Goal: Task Accomplishment & Management: Use online tool/utility

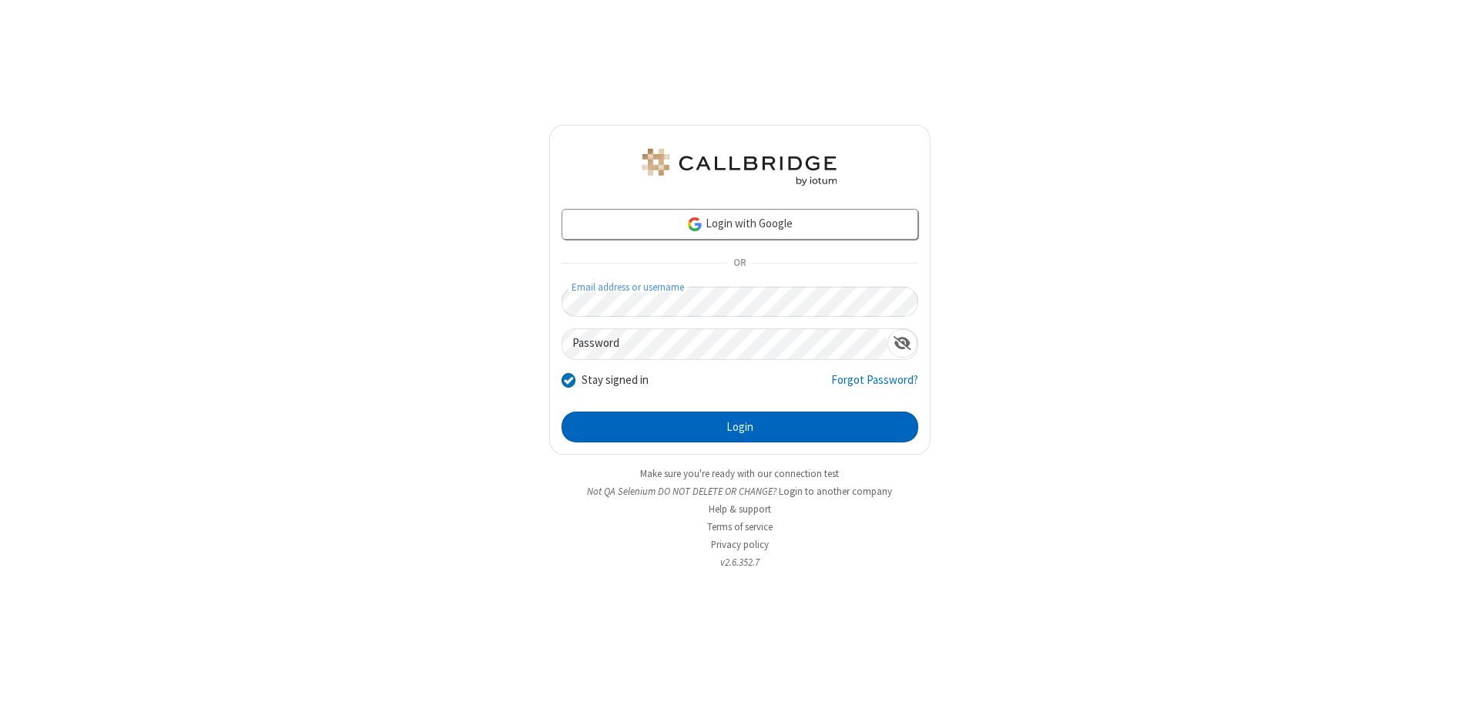
click at [739, 427] on button "Login" at bounding box center [740, 426] width 357 height 31
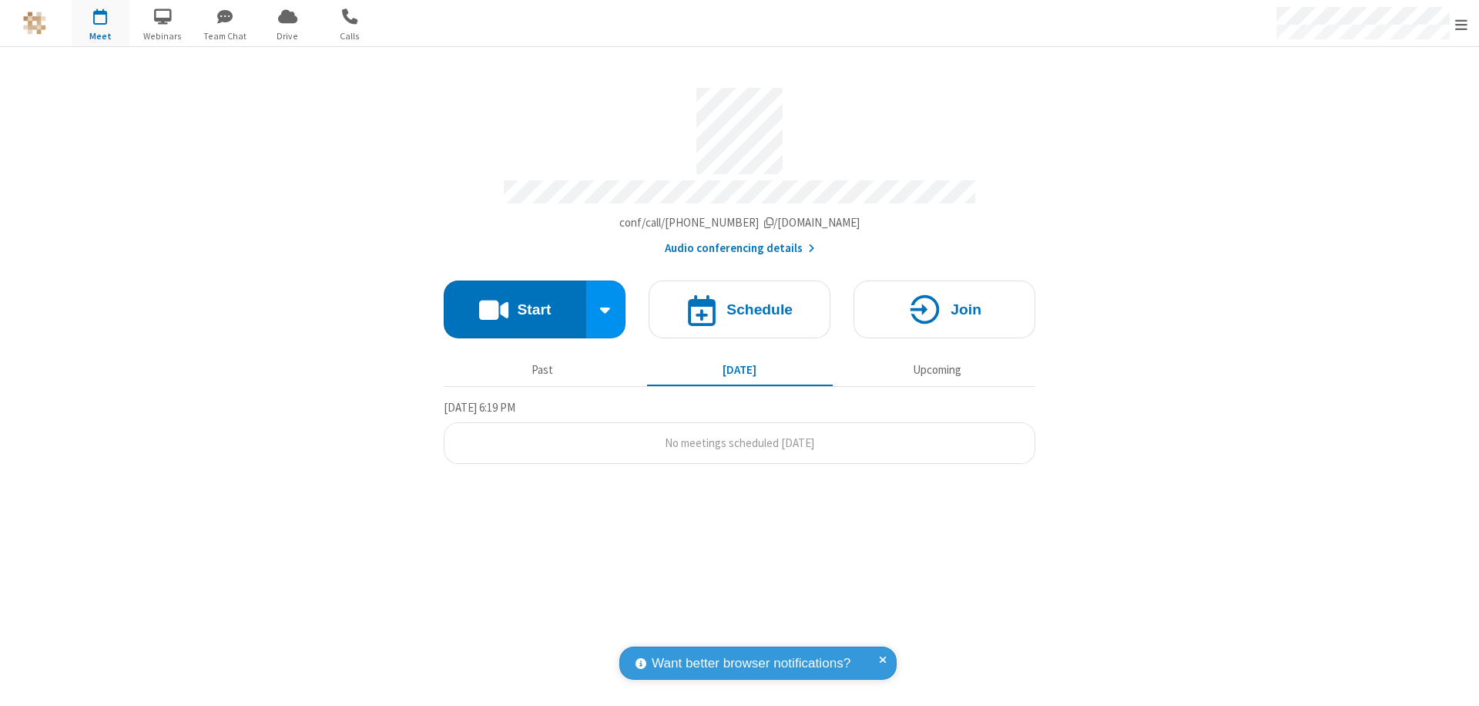
click at [515, 302] on button "Start" at bounding box center [515, 309] width 142 height 58
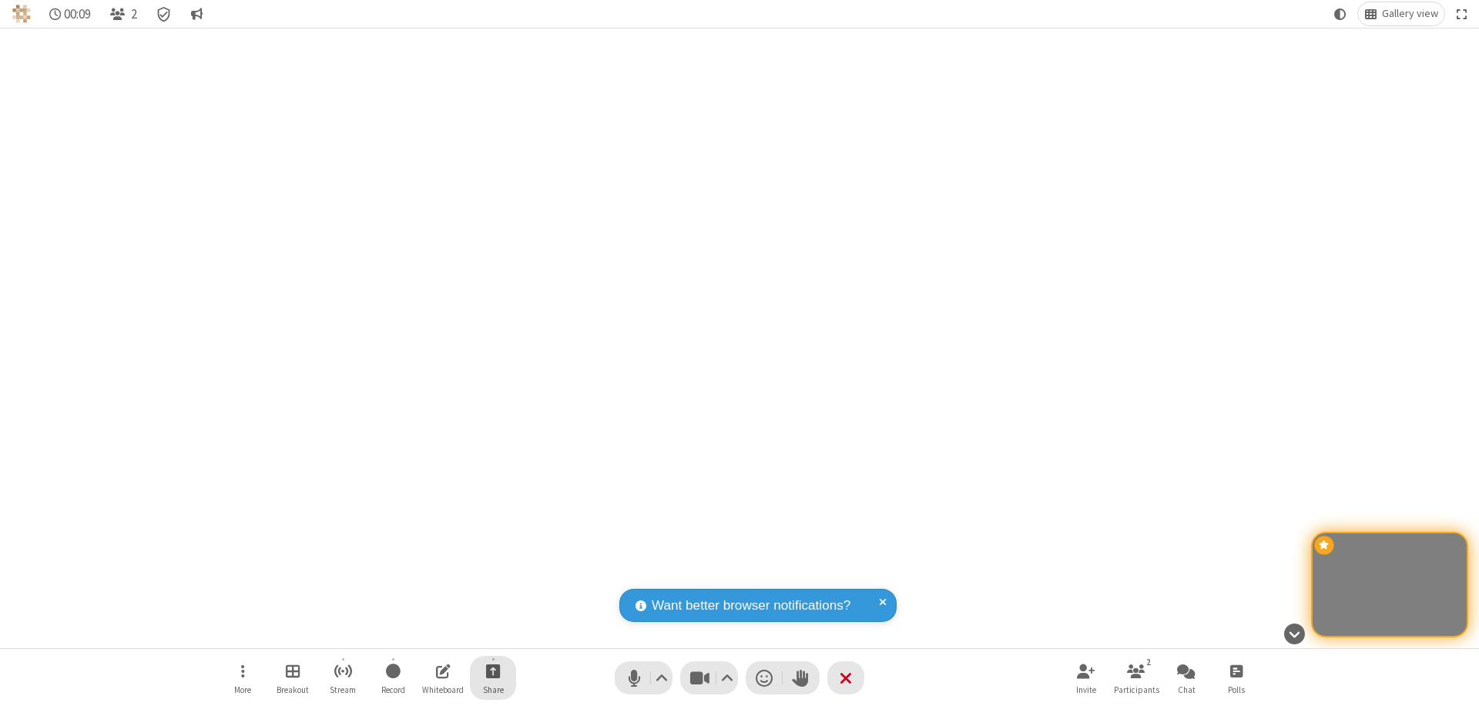
click at [493, 670] on span "Start sharing" at bounding box center [493, 670] width 15 height 19
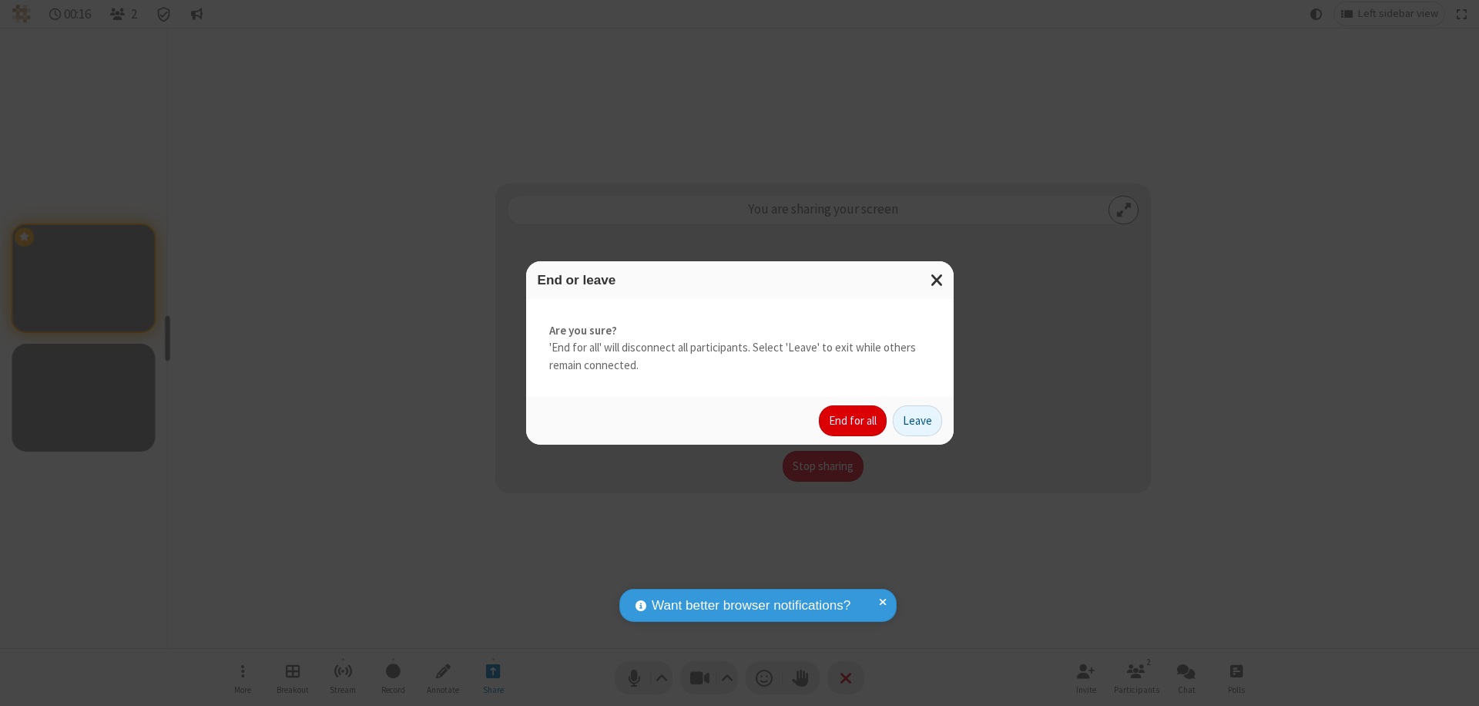
click at [853, 421] on button "End for all" at bounding box center [853, 420] width 68 height 31
